Goal: Information Seeking & Learning: Learn about a topic

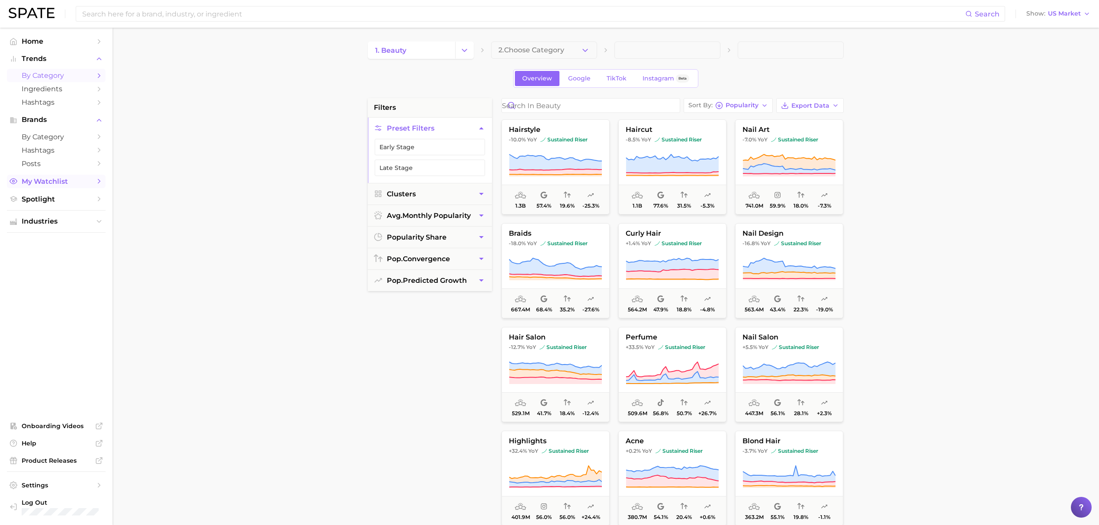
click at [67, 183] on span "My Watchlist" at bounding box center [56, 181] width 69 height 8
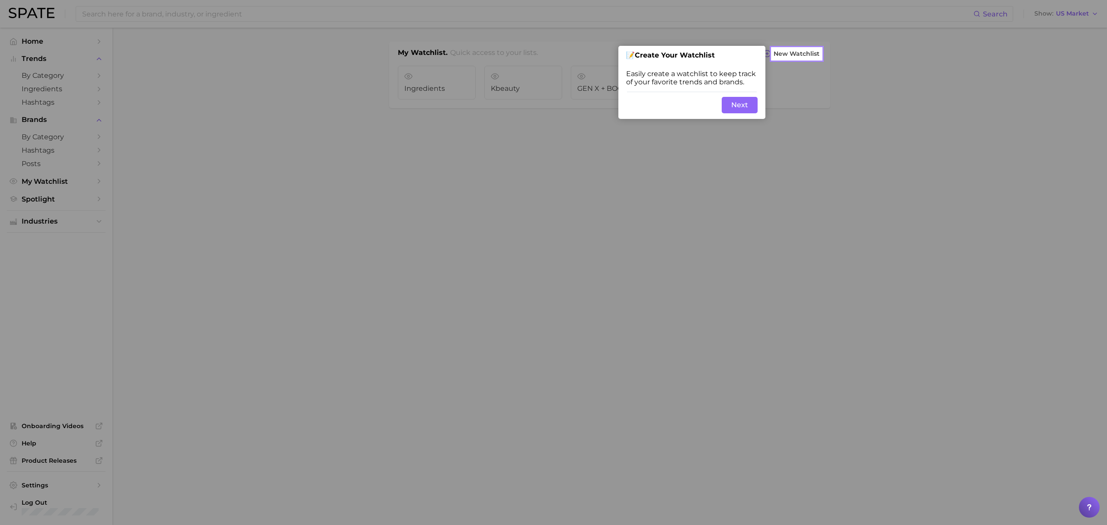
click at [750, 102] on button "Next" at bounding box center [740, 105] width 36 height 16
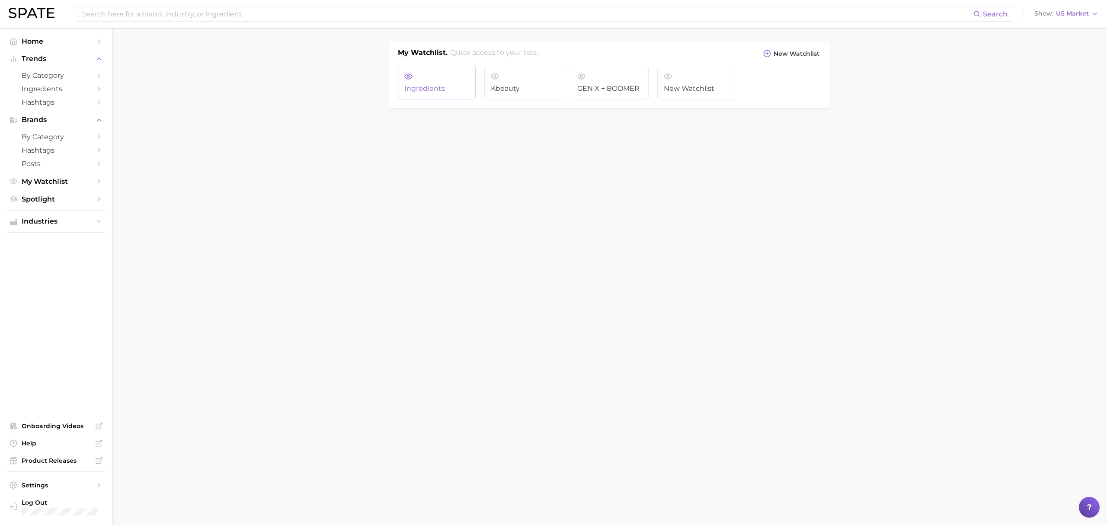
click at [440, 74] on link "Ingredients" at bounding box center [437, 83] width 78 height 34
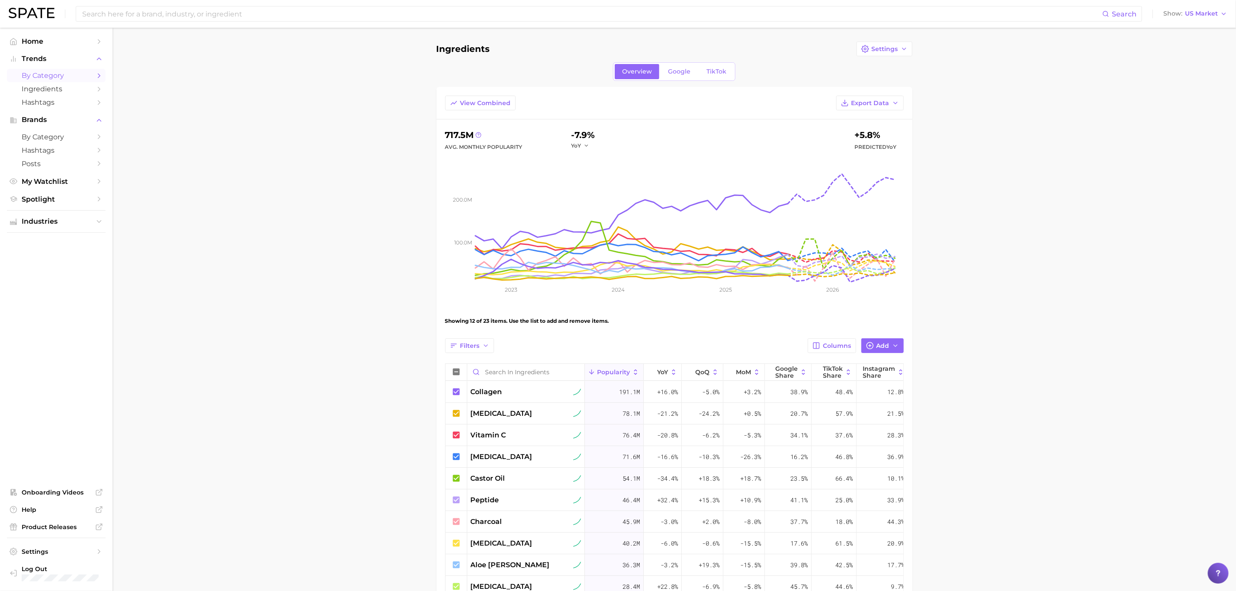
click at [77, 81] on link "by Category" at bounding box center [56, 75] width 99 height 13
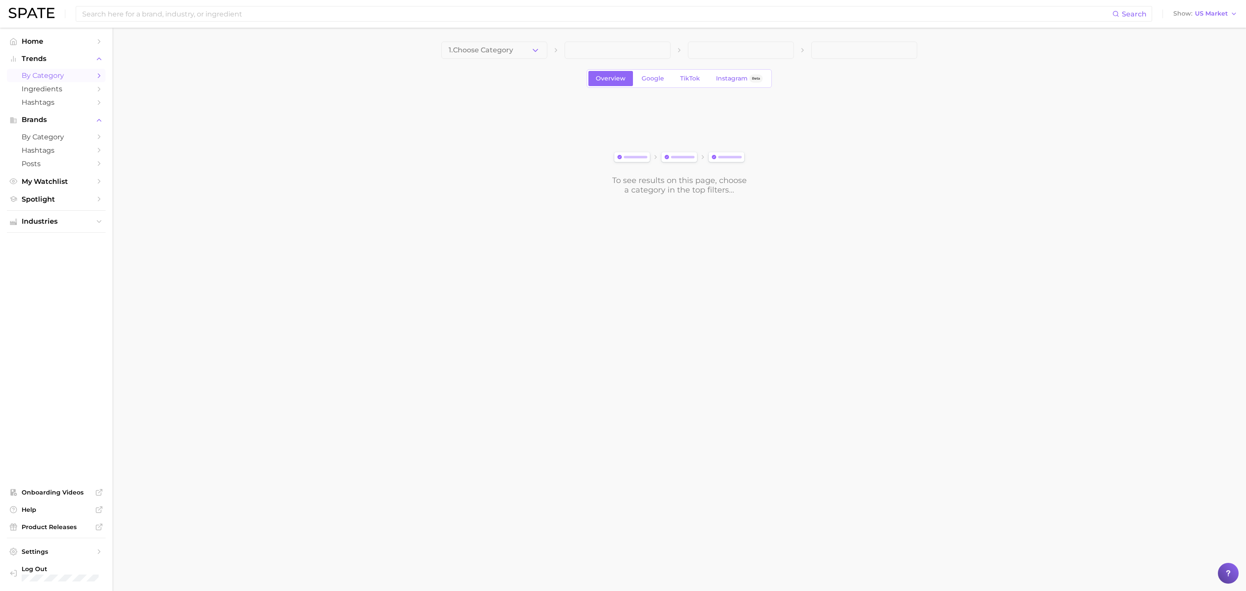
click at [498, 59] on div "1. Choose Category Overview Google TikTok Instagram Beta To see results on this…" at bounding box center [679, 118] width 476 height 153
click at [498, 52] on span "1. Choose Category" at bounding box center [481, 50] width 64 height 8
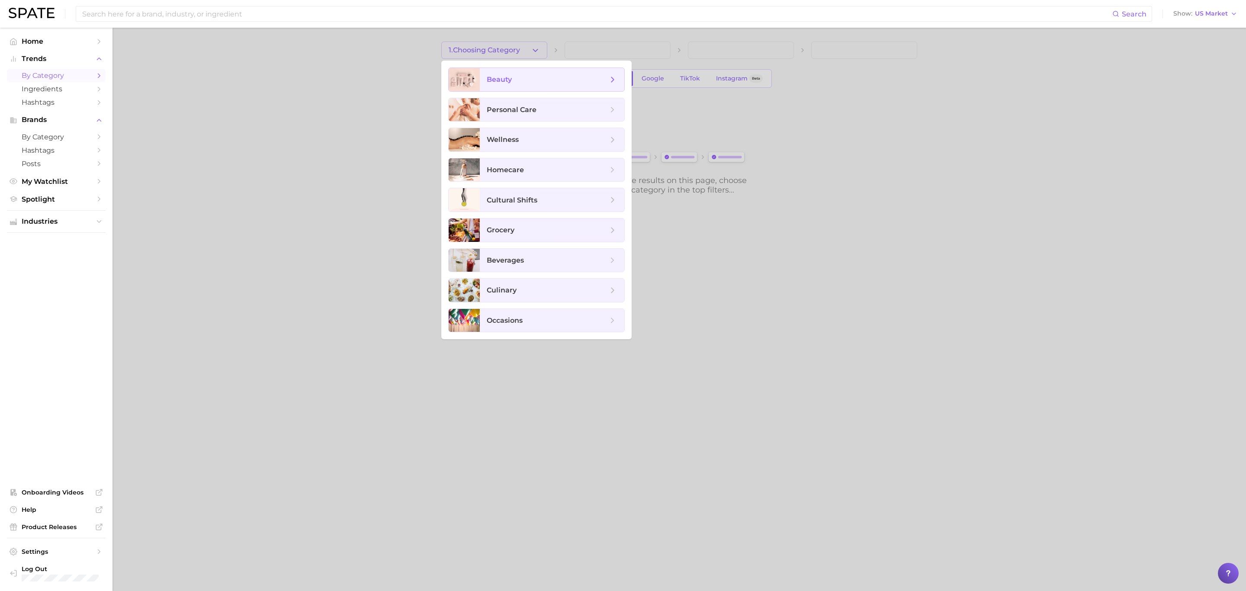
click at [501, 75] on span "beauty" at bounding box center [499, 79] width 25 height 8
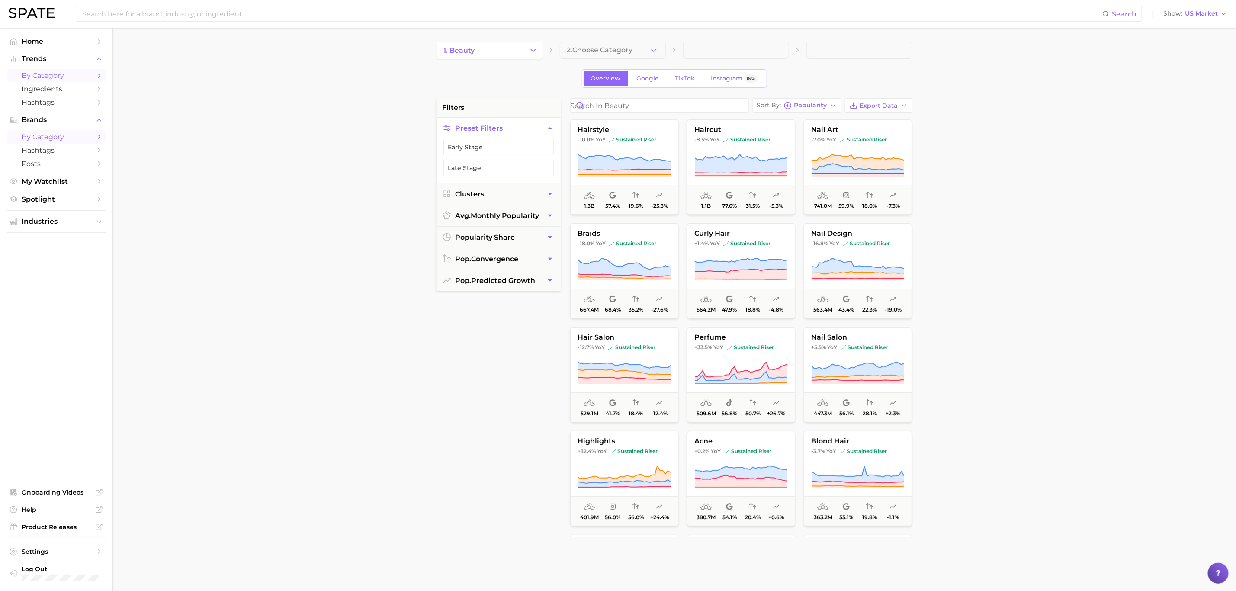
click at [74, 140] on span "by Category" at bounding box center [56, 137] width 69 height 8
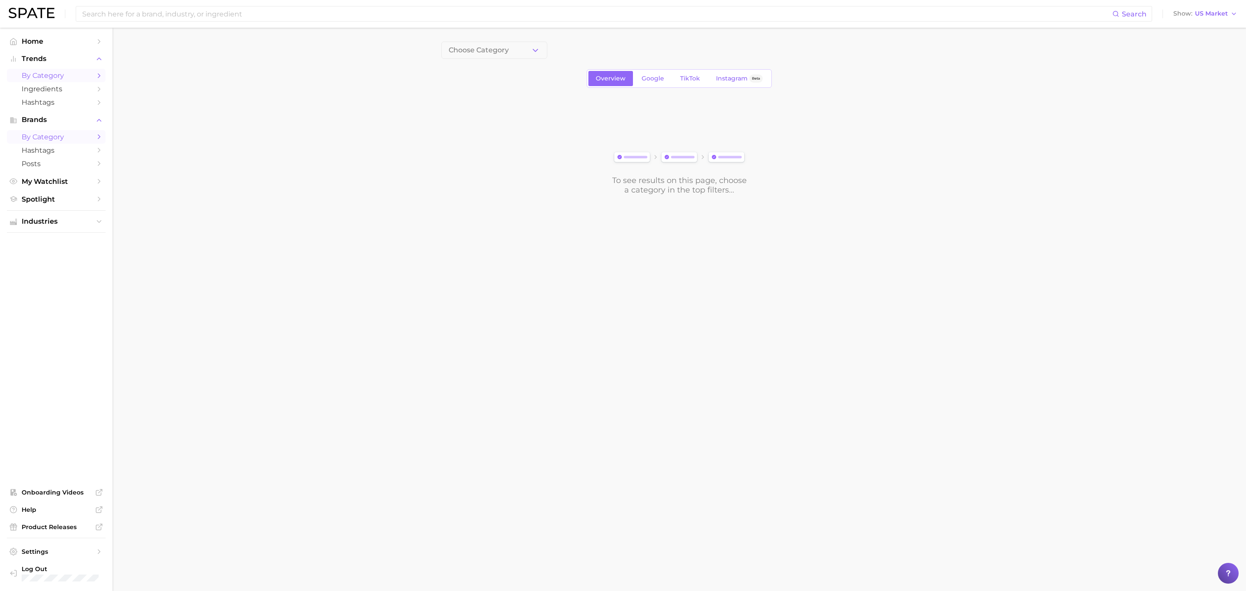
click at [87, 72] on span "by Category" at bounding box center [56, 75] width 69 height 8
click at [81, 74] on span "by Category" at bounding box center [56, 75] width 69 height 8
click at [475, 49] on span "1. Choose Category" at bounding box center [481, 50] width 64 height 8
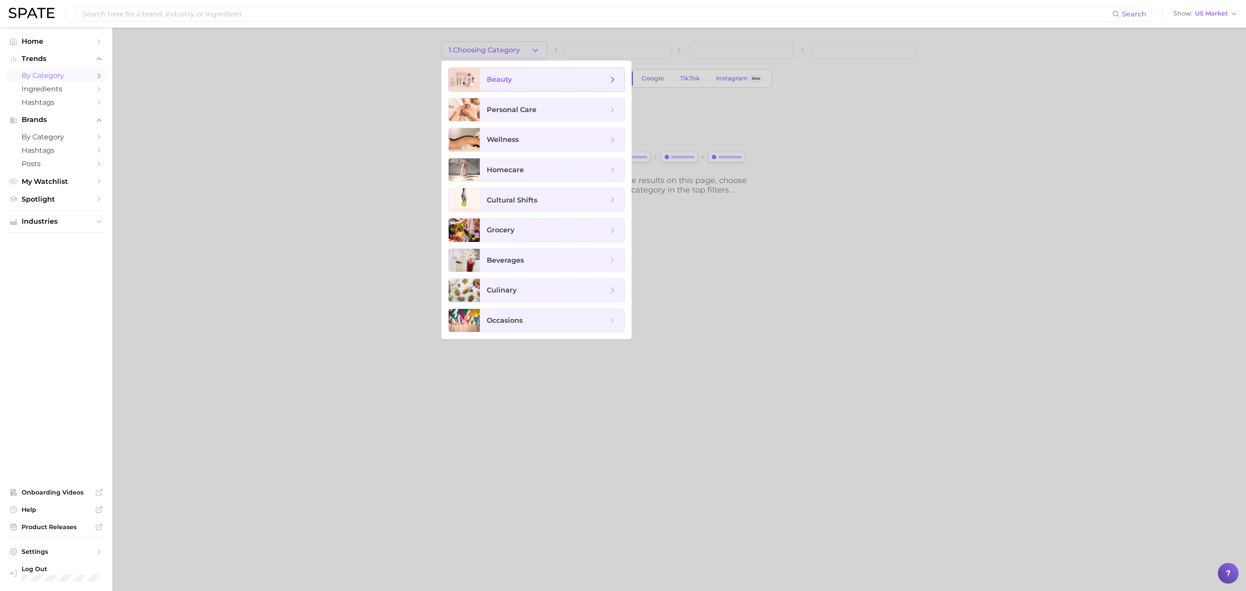
click at [474, 80] on div at bounding box center [464, 79] width 31 height 23
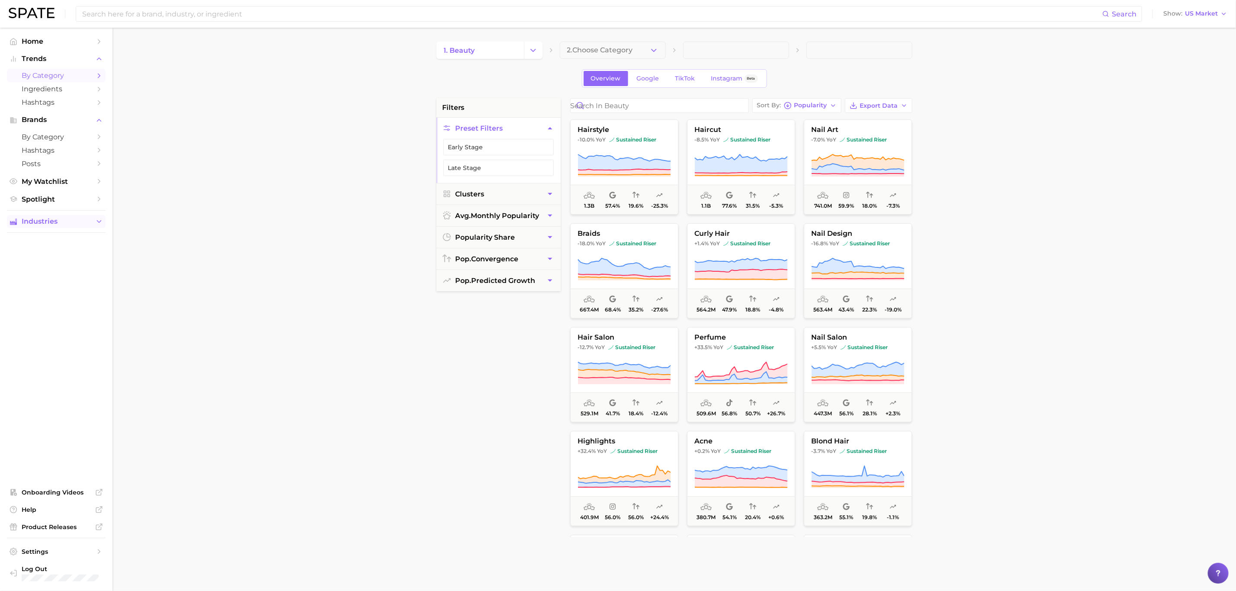
click at [66, 225] on span "Industries" at bounding box center [56, 222] width 69 height 8
click at [34, 237] on span "beauty" at bounding box center [56, 238] width 69 height 8
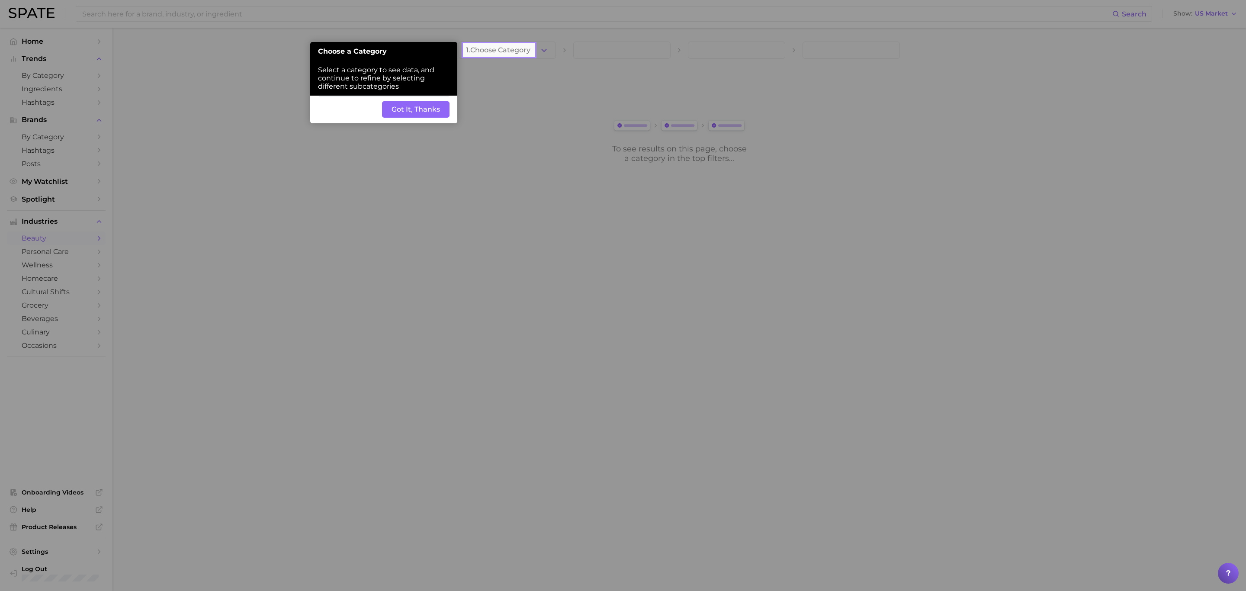
click at [411, 100] on div "Back Got It, Thanks" at bounding box center [383, 110] width 147 height 28
click at [416, 106] on button "Got It, Thanks" at bounding box center [415, 109] width 67 height 16
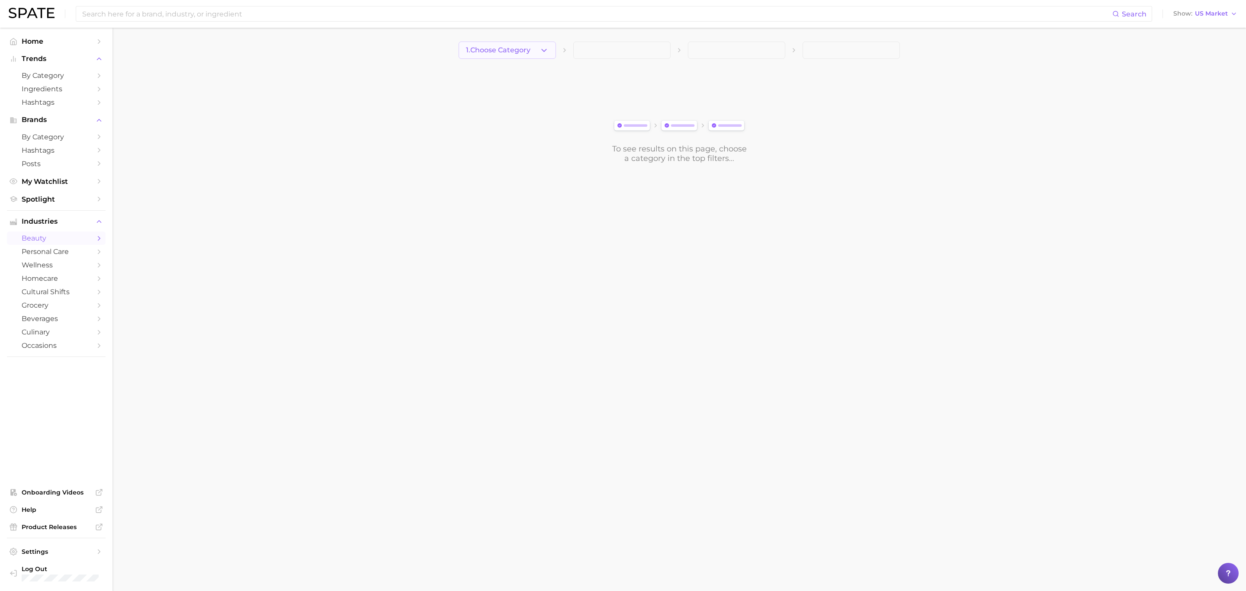
click at [550, 54] on button "1. Choose Category" at bounding box center [507, 50] width 97 height 17
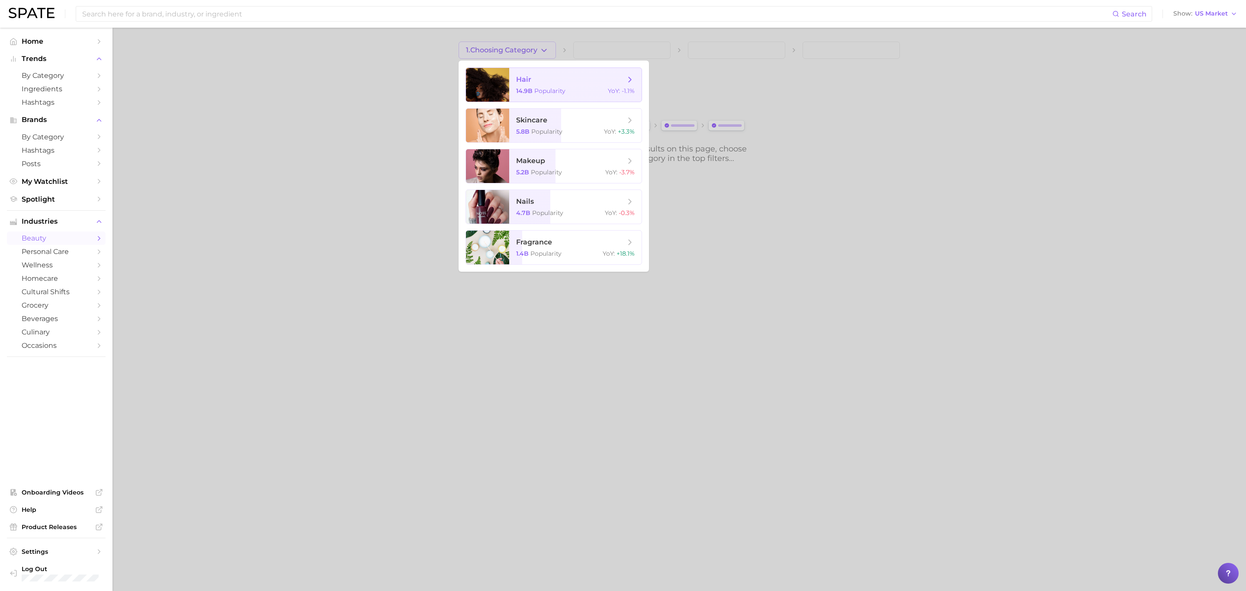
click at [548, 82] on span "hair" at bounding box center [570, 80] width 109 height 10
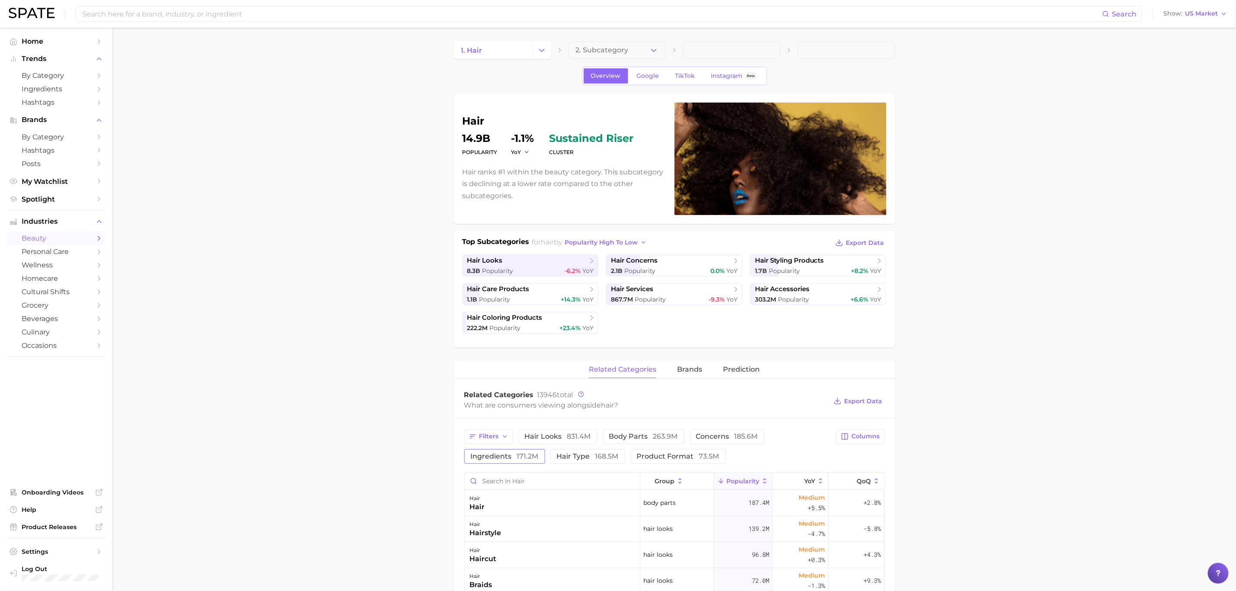
click at [484, 460] on span "ingredients 171.2m" at bounding box center [505, 456] width 68 height 7
click at [537, 53] on icon "Change Category" at bounding box center [541, 50] width 9 height 9
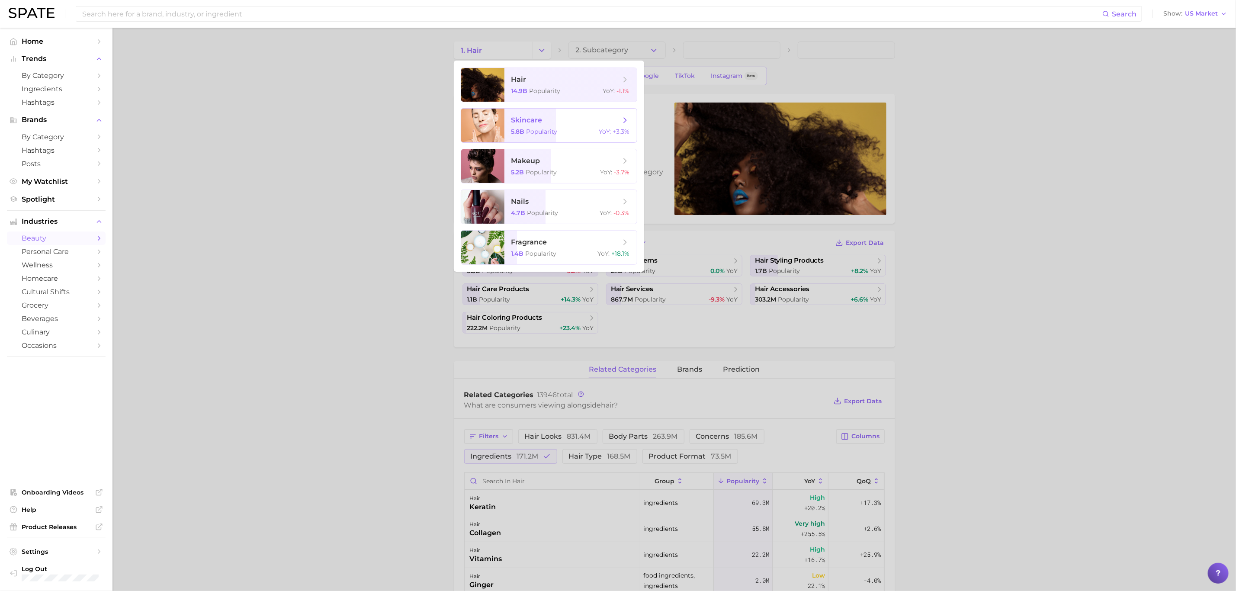
click at [580, 126] on span "skincare 5.8b Popularity YoY : +3.3%" at bounding box center [570, 126] width 132 height 34
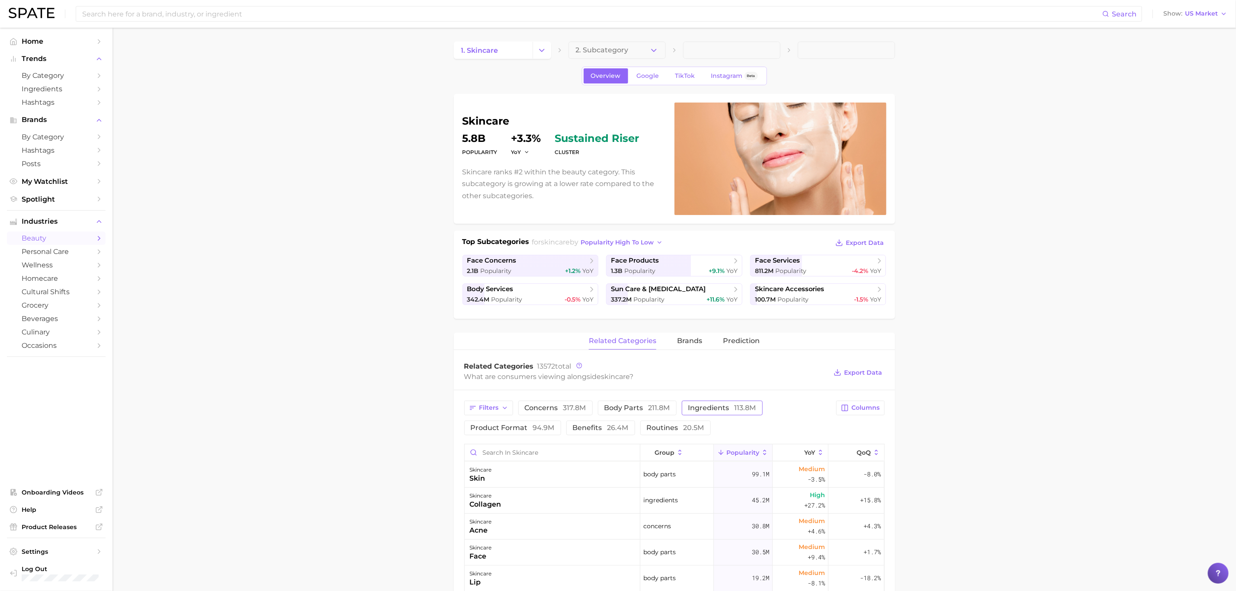
click at [697, 409] on span "ingredients 113.8m" at bounding box center [722, 407] width 68 height 7
click at [544, 53] on icon "Change Category" at bounding box center [541, 50] width 9 height 9
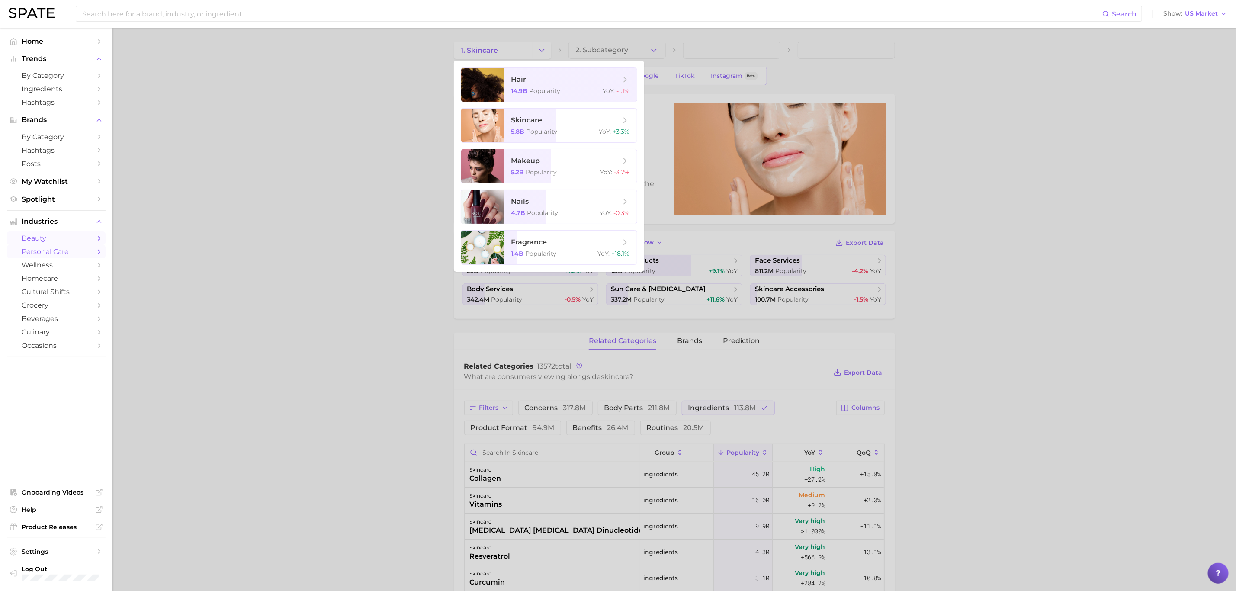
click at [49, 252] on span "personal care" at bounding box center [56, 251] width 69 height 8
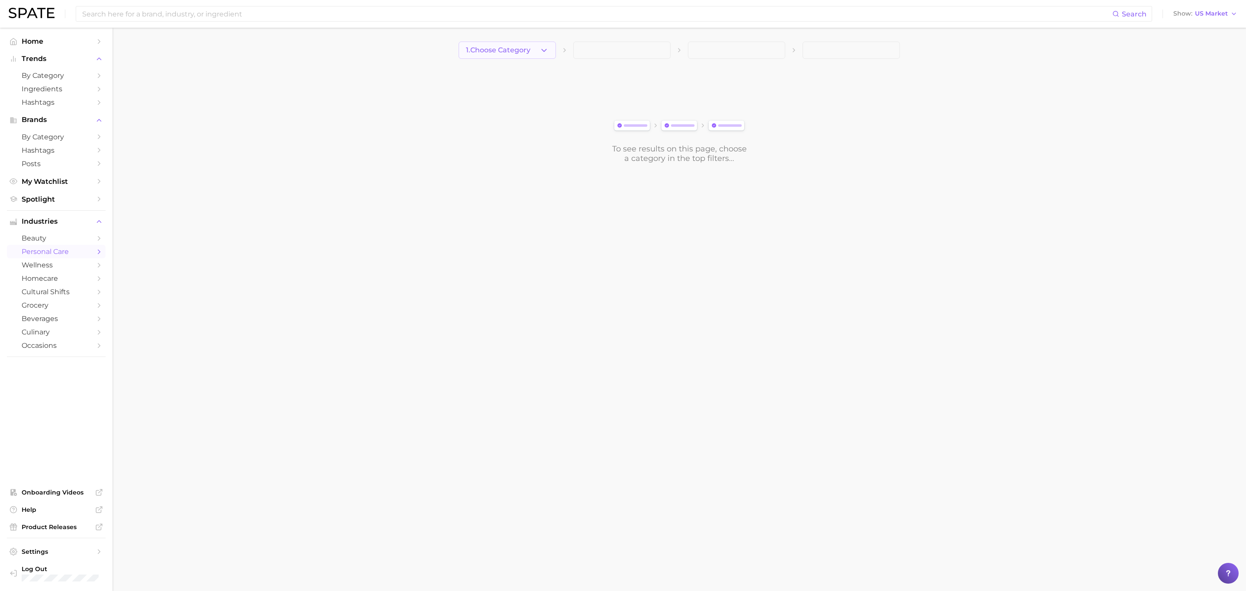
click at [548, 51] on icon "button" at bounding box center [543, 50] width 9 height 9
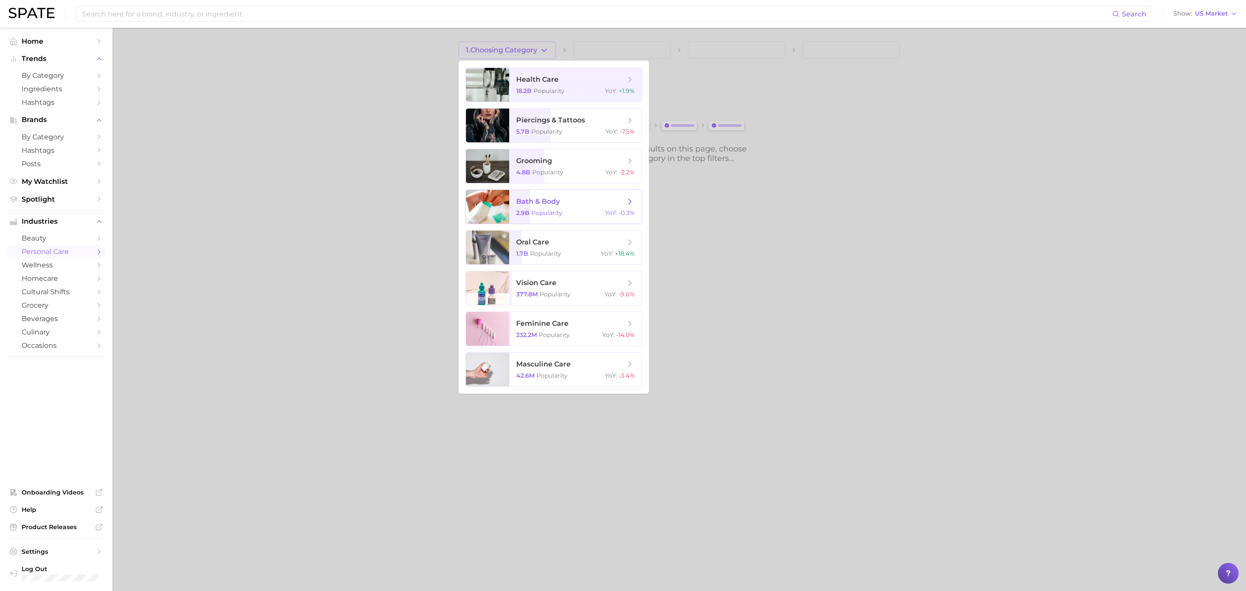
click at [565, 208] on span "bath & body 2.9b Popularity YoY : -0.3%" at bounding box center [575, 207] width 132 height 34
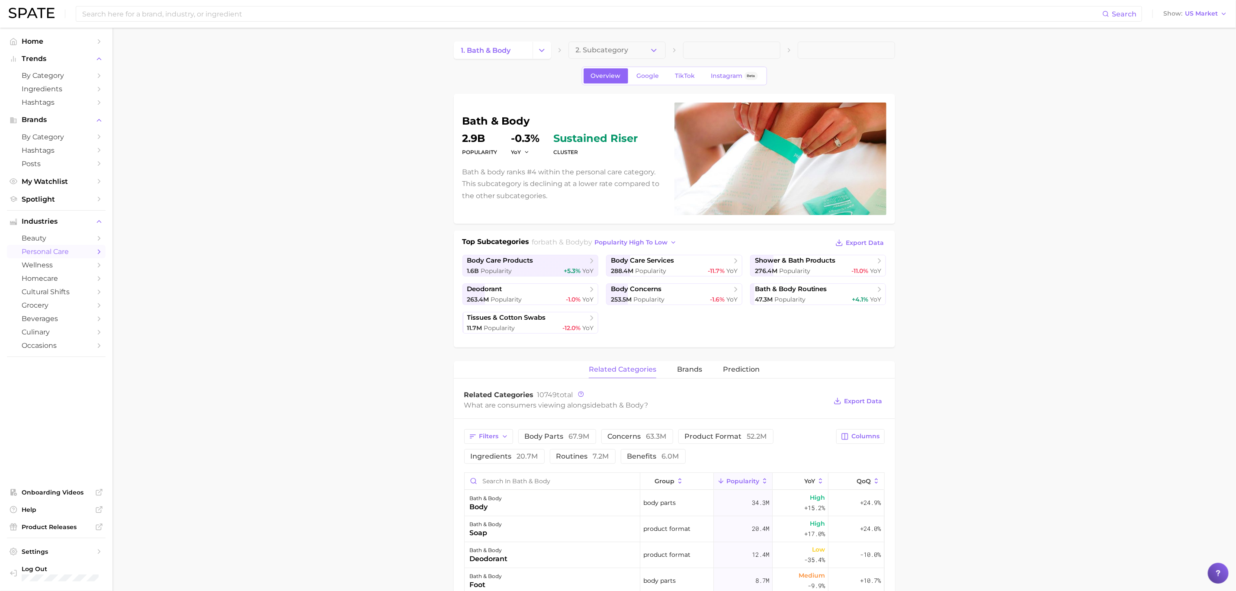
click at [510, 446] on div "Filters body parts 67.9m concerns 63.3m product format 52.2m ingredients 20.7m …" at bounding box center [647, 446] width 367 height 35
click at [510, 458] on span "ingredients 20.7m" at bounding box center [504, 456] width 67 height 7
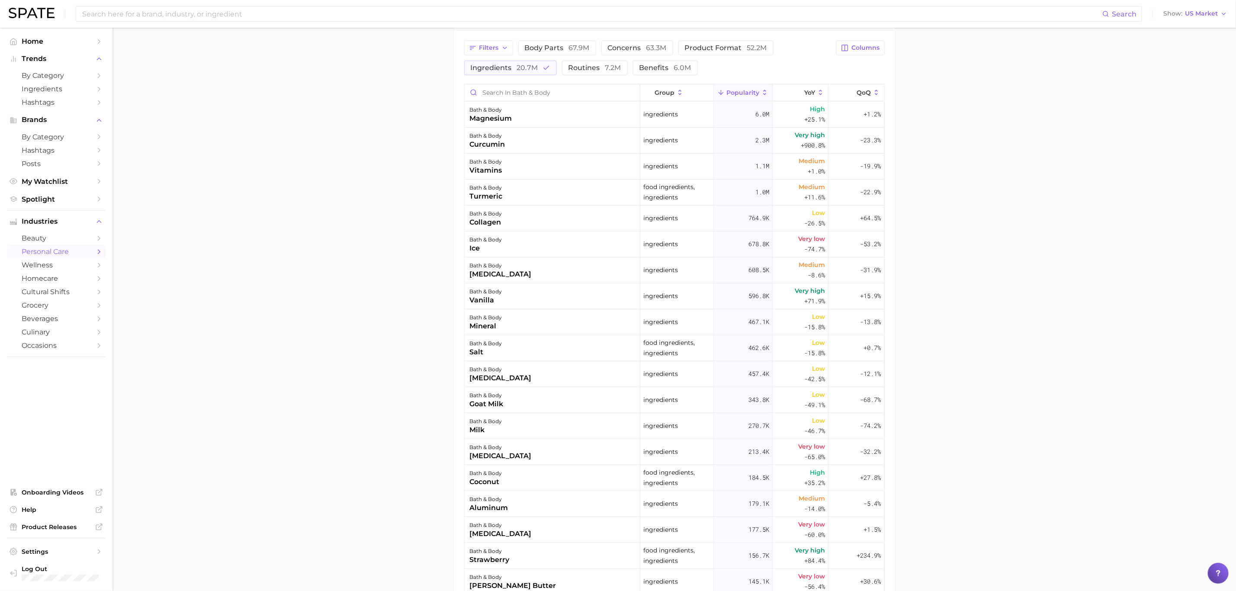
scroll to position [389, 0]
